Goal: Task Accomplishment & Management: Use online tool/utility

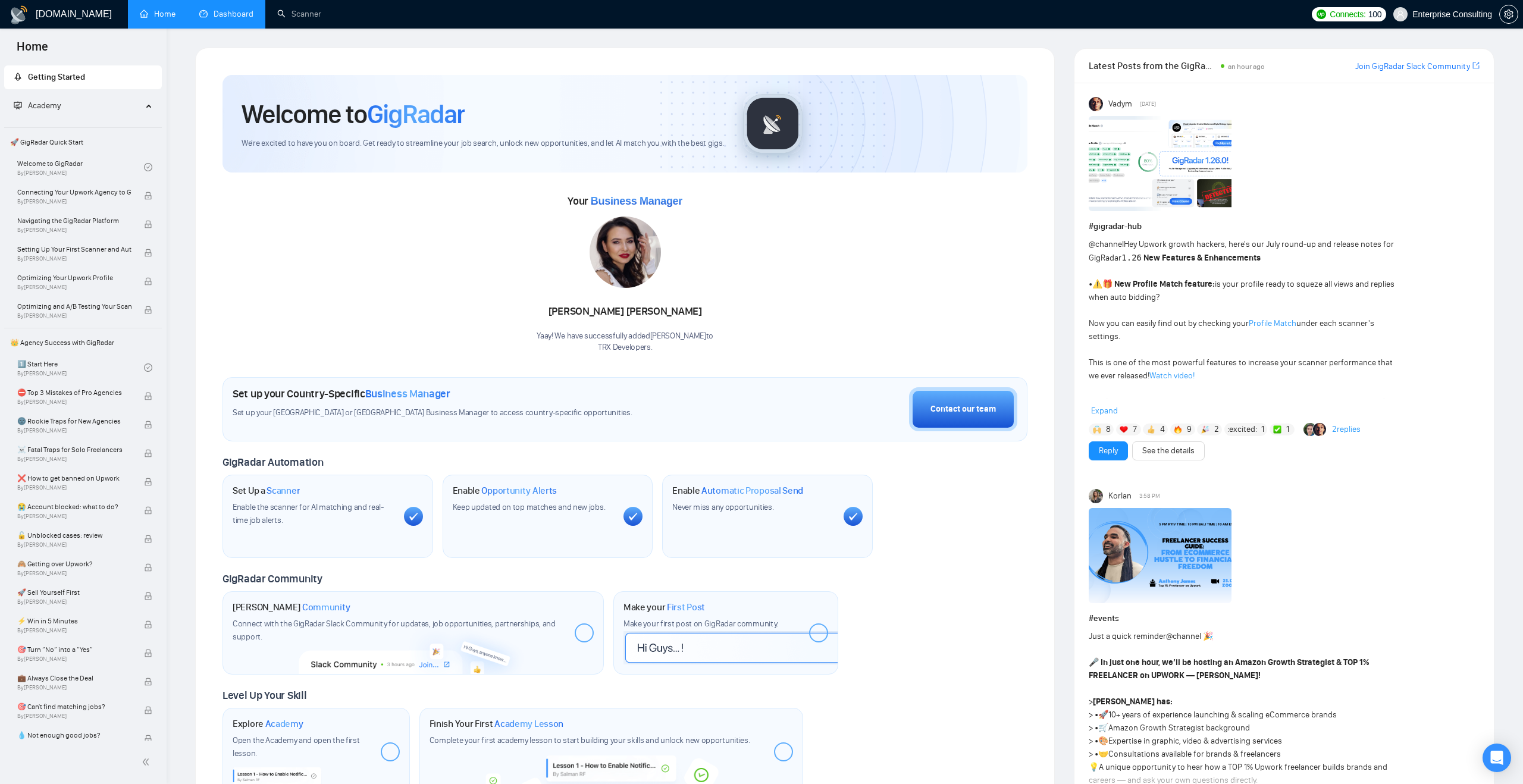
click at [237, 11] on link "Dashboard" at bounding box center [226, 13] width 54 height 11
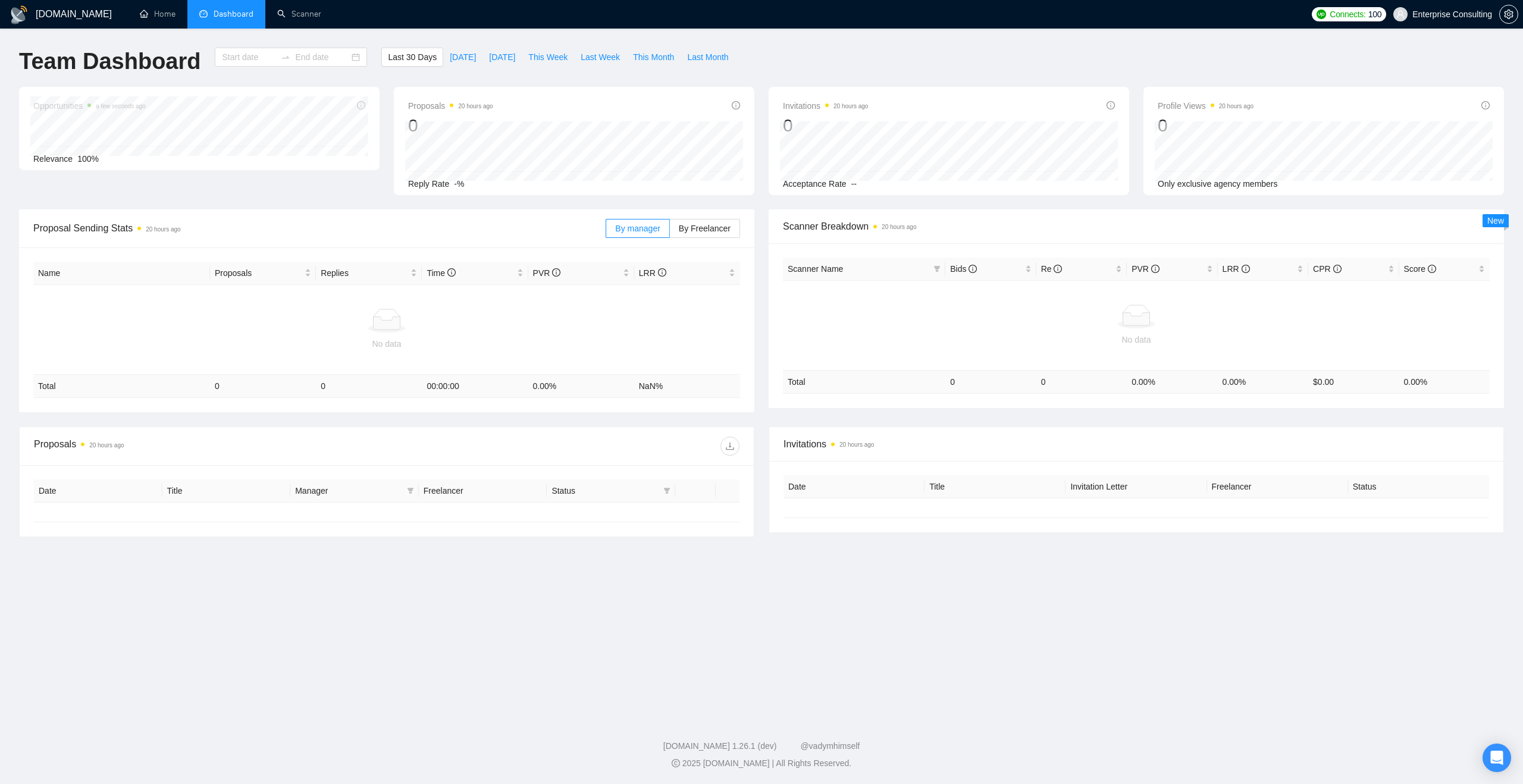
type input "[DATE]"
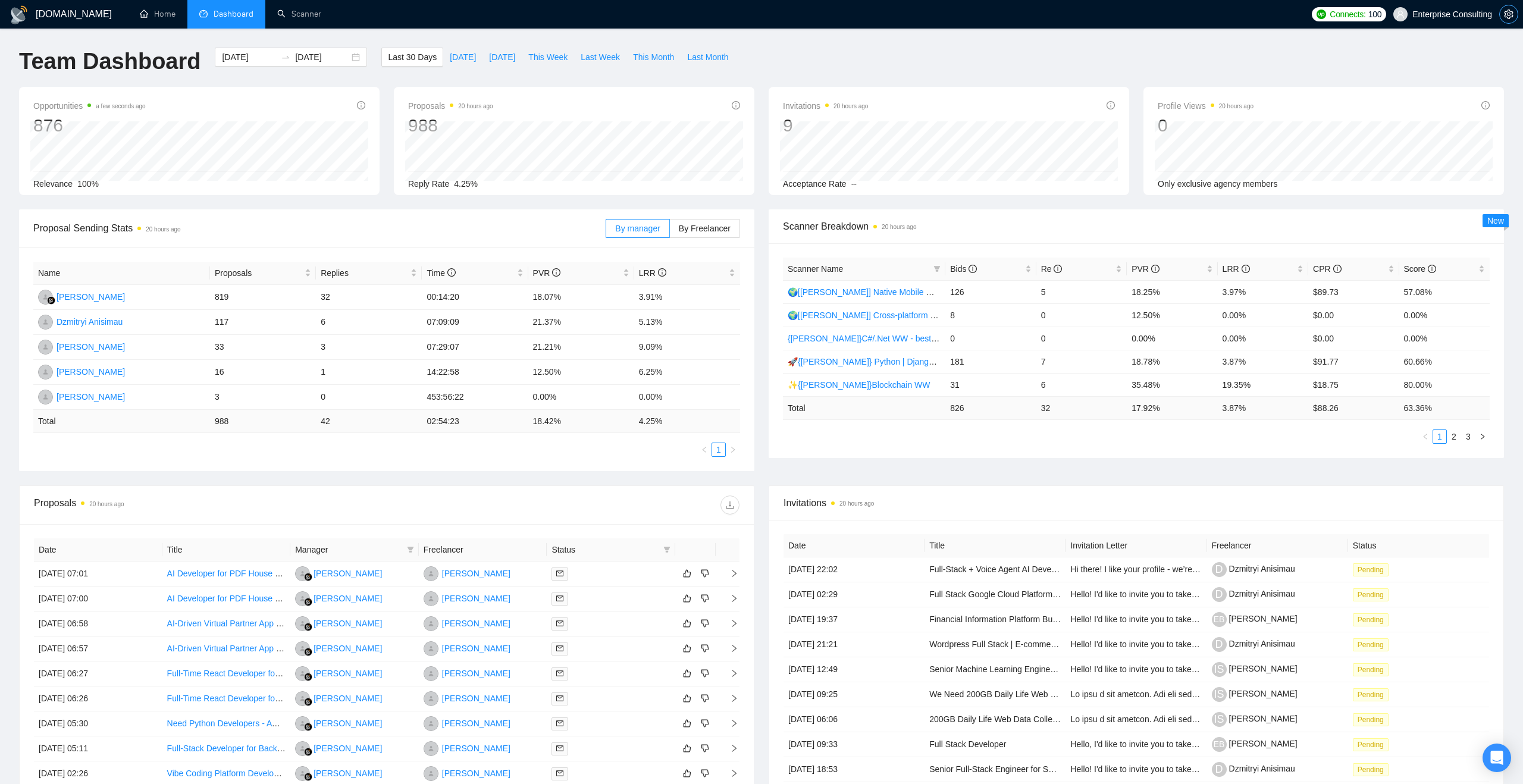
click at [1509, 14] on icon "setting" at bounding box center [1510, 14] width 10 height 10
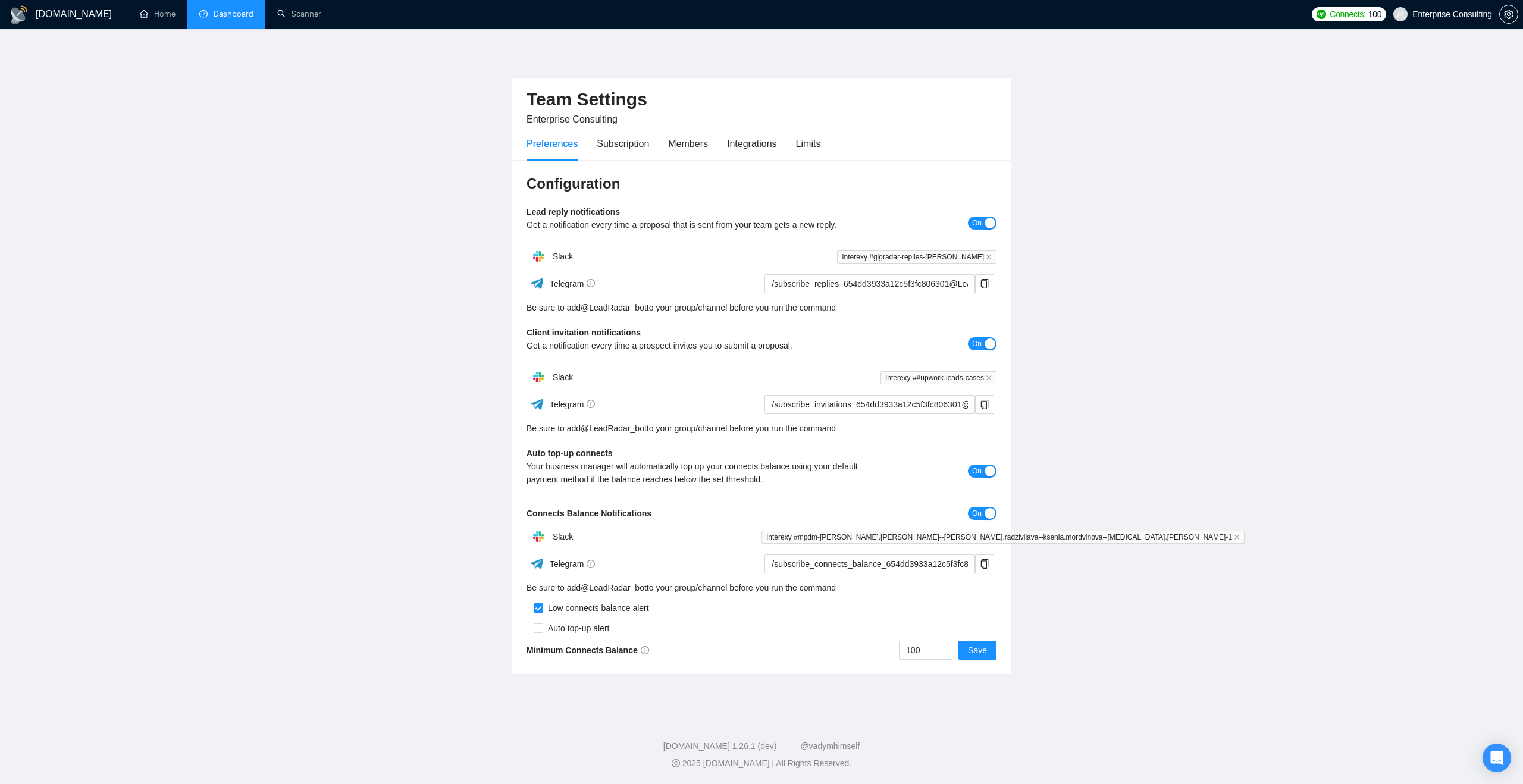
click at [223, 18] on link "Dashboard" at bounding box center [226, 13] width 54 height 11
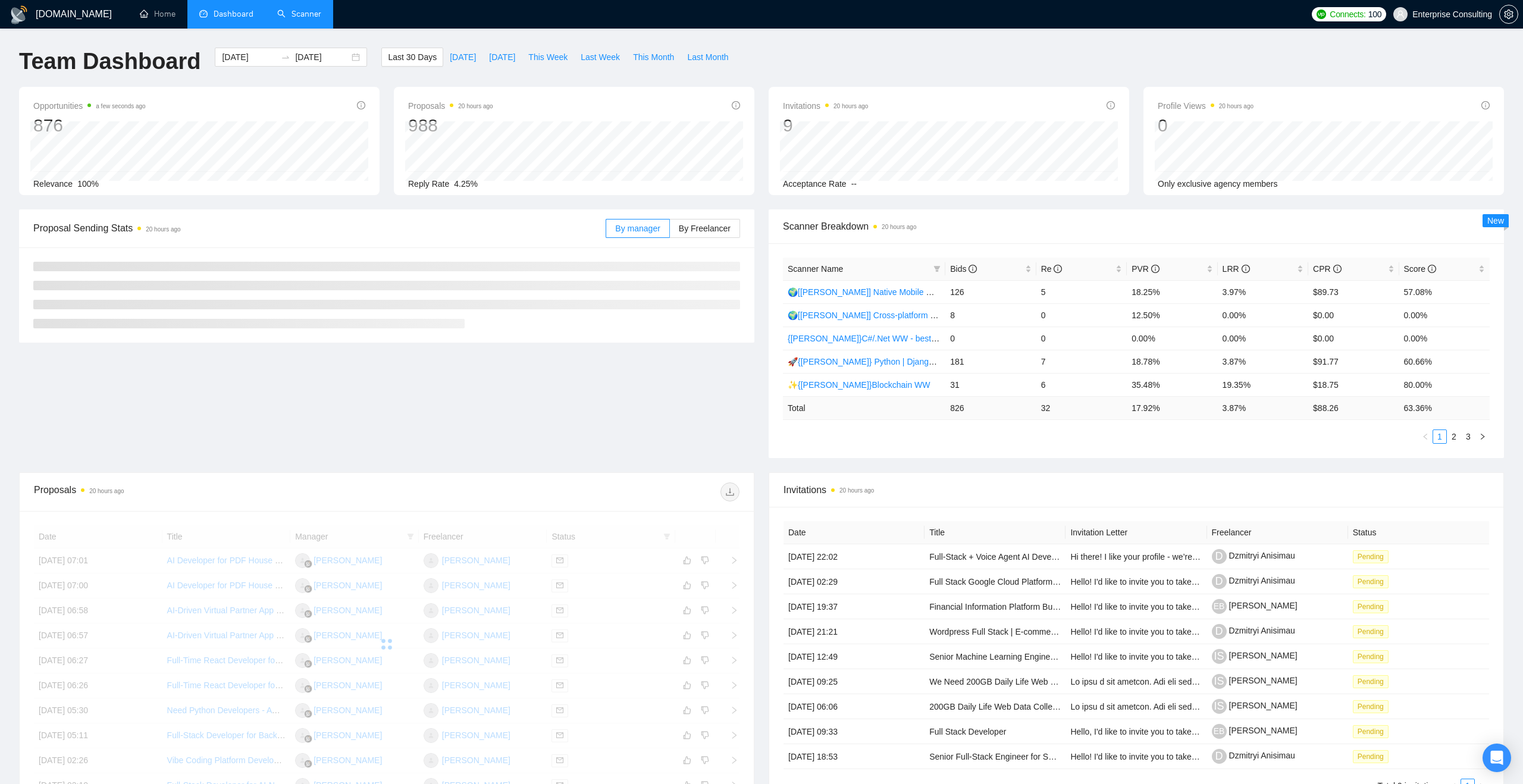
click at [310, 14] on link "Scanner" at bounding box center [300, 13] width 44 height 11
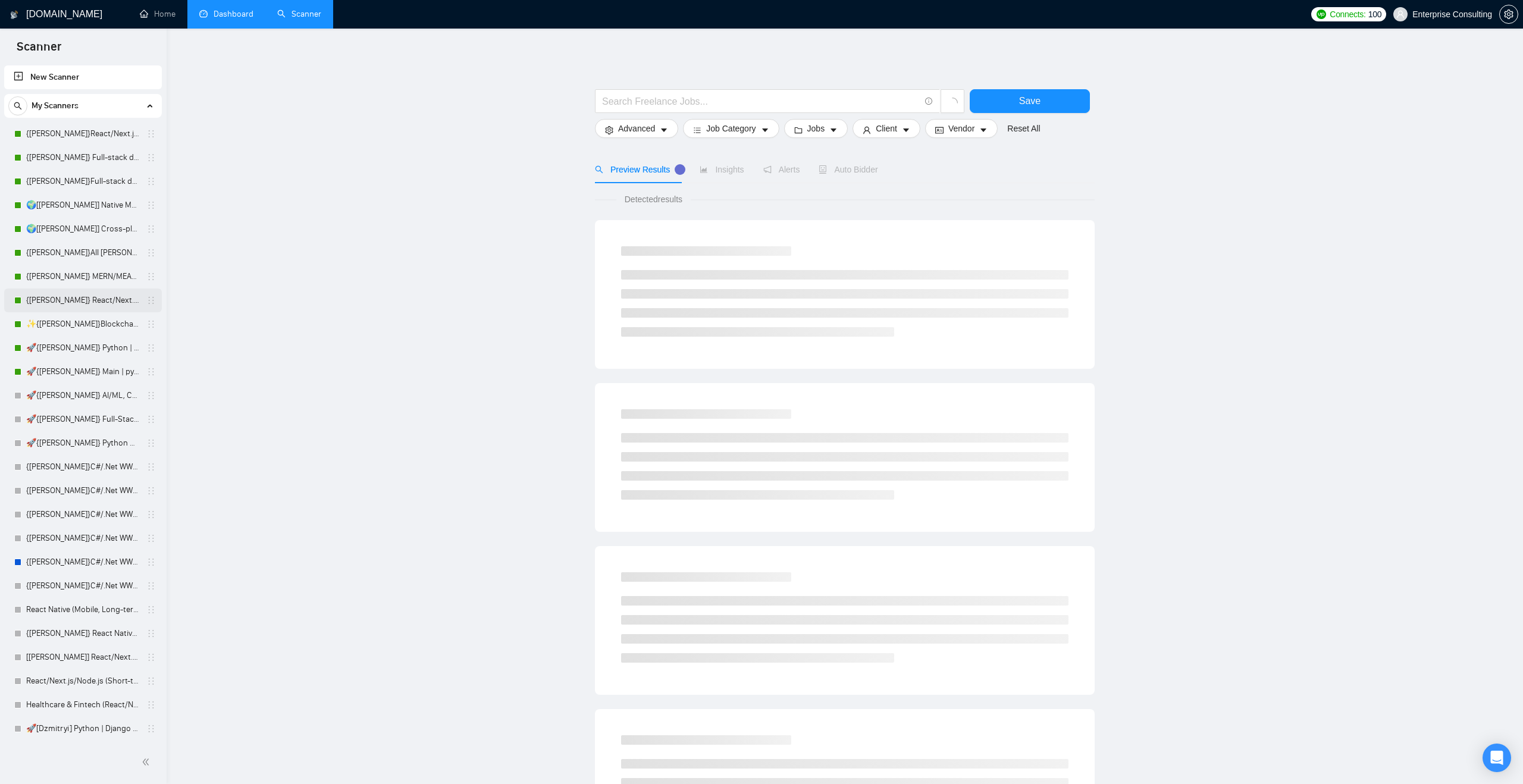
click at [55, 301] on link "{[PERSON_NAME]} React/Next.js/Node.js (Long-term, All Niches)" at bounding box center [82, 301] width 113 height 24
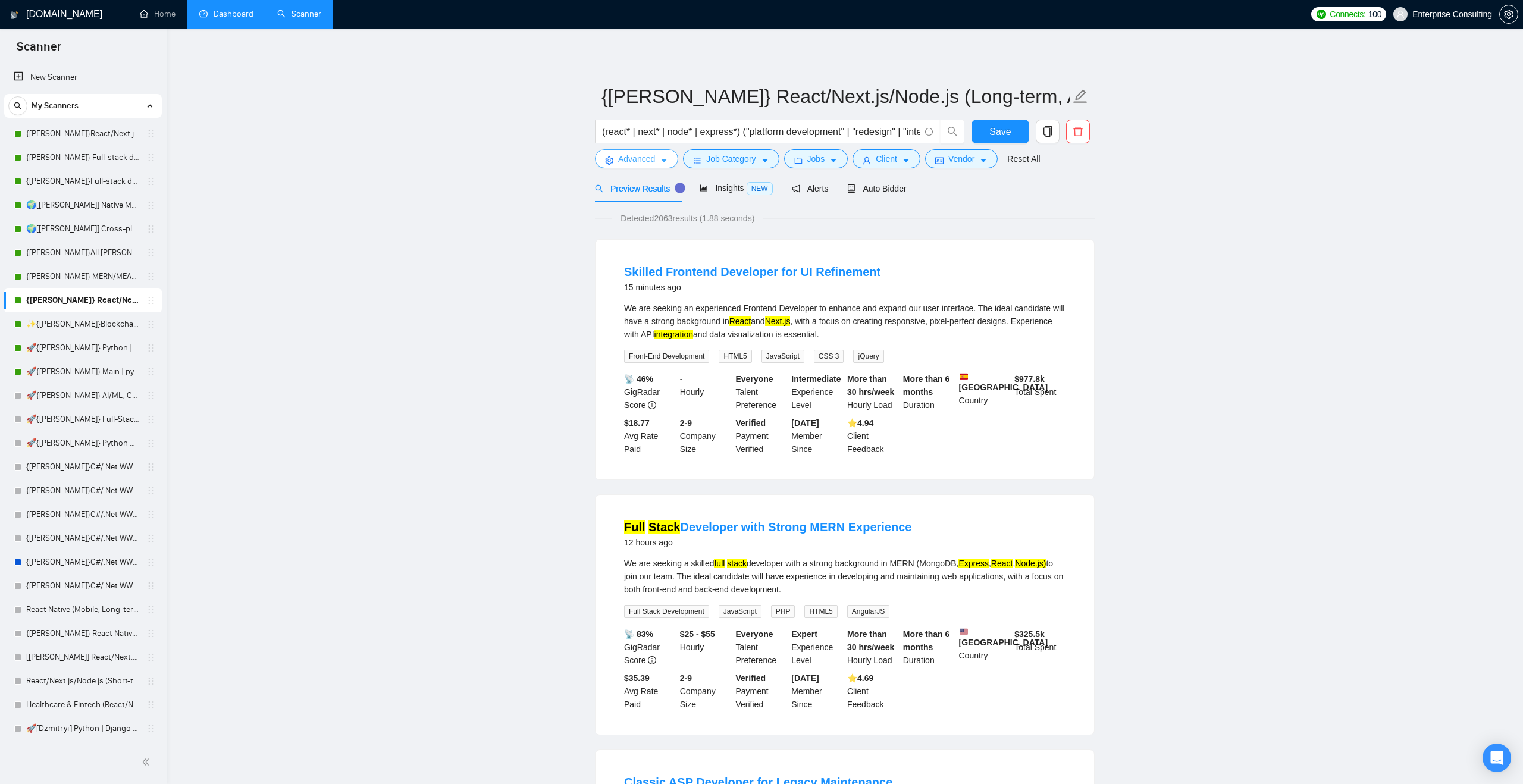
click at [662, 160] on icon "caret-down" at bounding box center [664, 160] width 9 height 9
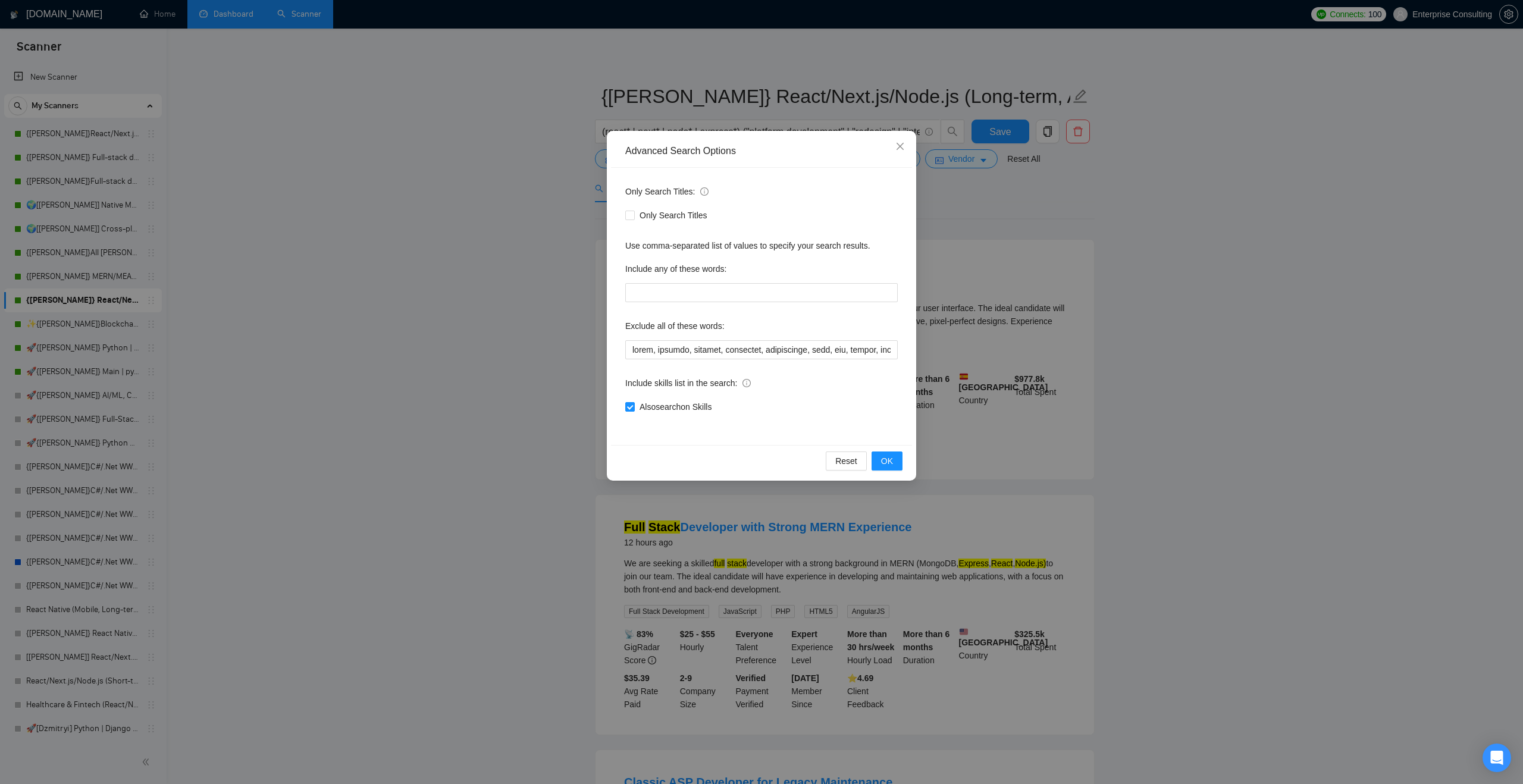
click at [505, 238] on div "Advanced Search Options Only Search Titles: Only Search Titles Use comma-separa…" at bounding box center [761, 392] width 1523 height 784
